Goal: Task Accomplishment & Management: Complete application form

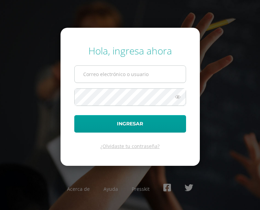
type input "[EMAIL_ADDRESS][DOMAIN_NAME]"
click at [133, 73] on input "[EMAIL_ADDRESS][DOMAIN_NAME]" at bounding box center [129, 74] width 111 height 17
click at [133, 73] on input "2022019@maiagt.org" at bounding box center [129, 74] width 111 height 17
type input "andreayaxon2023@maiagt.org"
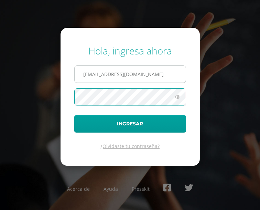
click at [74, 115] on button "Ingresar" at bounding box center [130, 124] width 112 height 18
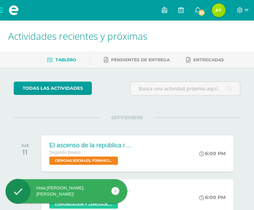
click at [221, 12] on img at bounding box center [219, 10] width 14 height 14
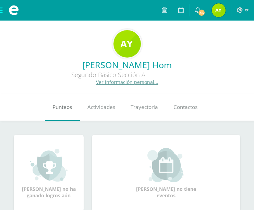
click at [70, 115] on link "Punteos" at bounding box center [62, 107] width 35 height 27
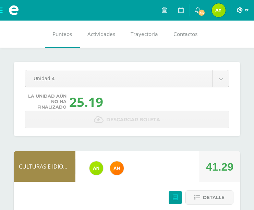
click at [242, 12] on icon at bounding box center [241, 10] width 6 height 6
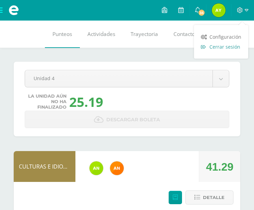
click at [229, 47] on span "Cerrar sesión" at bounding box center [225, 47] width 31 height 7
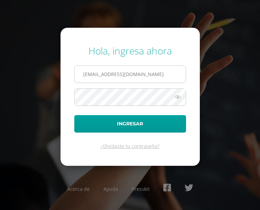
click at [143, 71] on input "2022019@maiagt.org" at bounding box center [129, 74] width 111 height 17
type input "2"
type input "andreayaxon2023@maiagt.org"
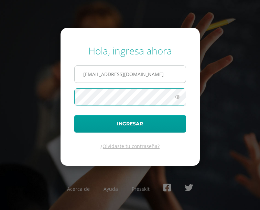
click at [74, 115] on button "Ingresar" at bounding box center [130, 124] width 112 height 18
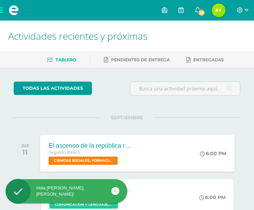
drag, startPoint x: 139, startPoint y: 118, endPoint x: 135, endPoint y: 158, distance: 39.4
click at [135, 158] on div "El ascenso de la república romana Segundo Básico CIENCIAS SOCIALES, FORMACIÓN C…" at bounding box center [90, 153] width 100 height 37
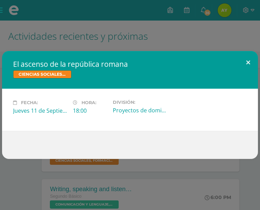
click at [248, 61] on button at bounding box center [248, 62] width 20 height 23
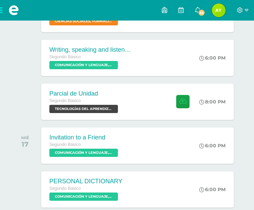
scroll to position [149, 0]
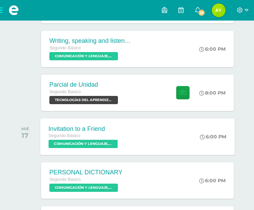
click at [167, 122] on div "Invitation to a Friend Segundo Básico COMUNICACIÓN Y LENGUAJE, IDIOMA EXTRANJER…" at bounding box center [137, 136] width 195 height 37
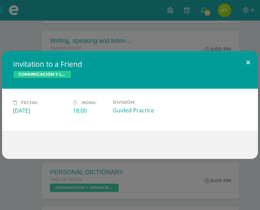
click at [250, 62] on button at bounding box center [248, 62] width 20 height 23
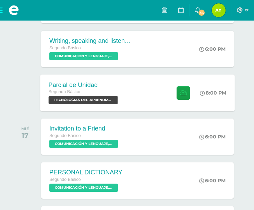
click at [89, 97] on span "TECNOLOGÍAS DEL APRENDIZAJE Y LA COMUNICACIÓN 'Sección A'" at bounding box center [82, 100] width 69 height 8
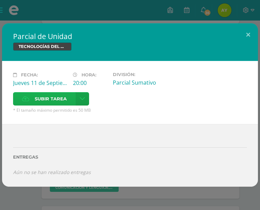
click at [69, 96] on label "Subir tarea" at bounding box center [44, 98] width 62 height 13
click at [0, 0] on input "Subir tarea" at bounding box center [0, 0] width 0 height 0
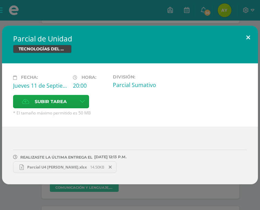
click at [248, 41] on button at bounding box center [248, 37] width 20 height 23
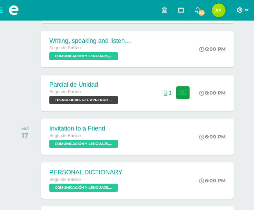
click at [248, 12] on icon at bounding box center [247, 10] width 4 height 6
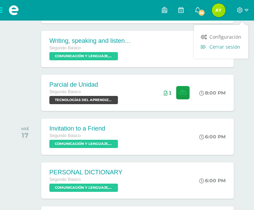
click at [219, 48] on span "Cerrar sesión" at bounding box center [225, 47] width 31 height 7
